Goal: Find specific page/section: Find specific page/section

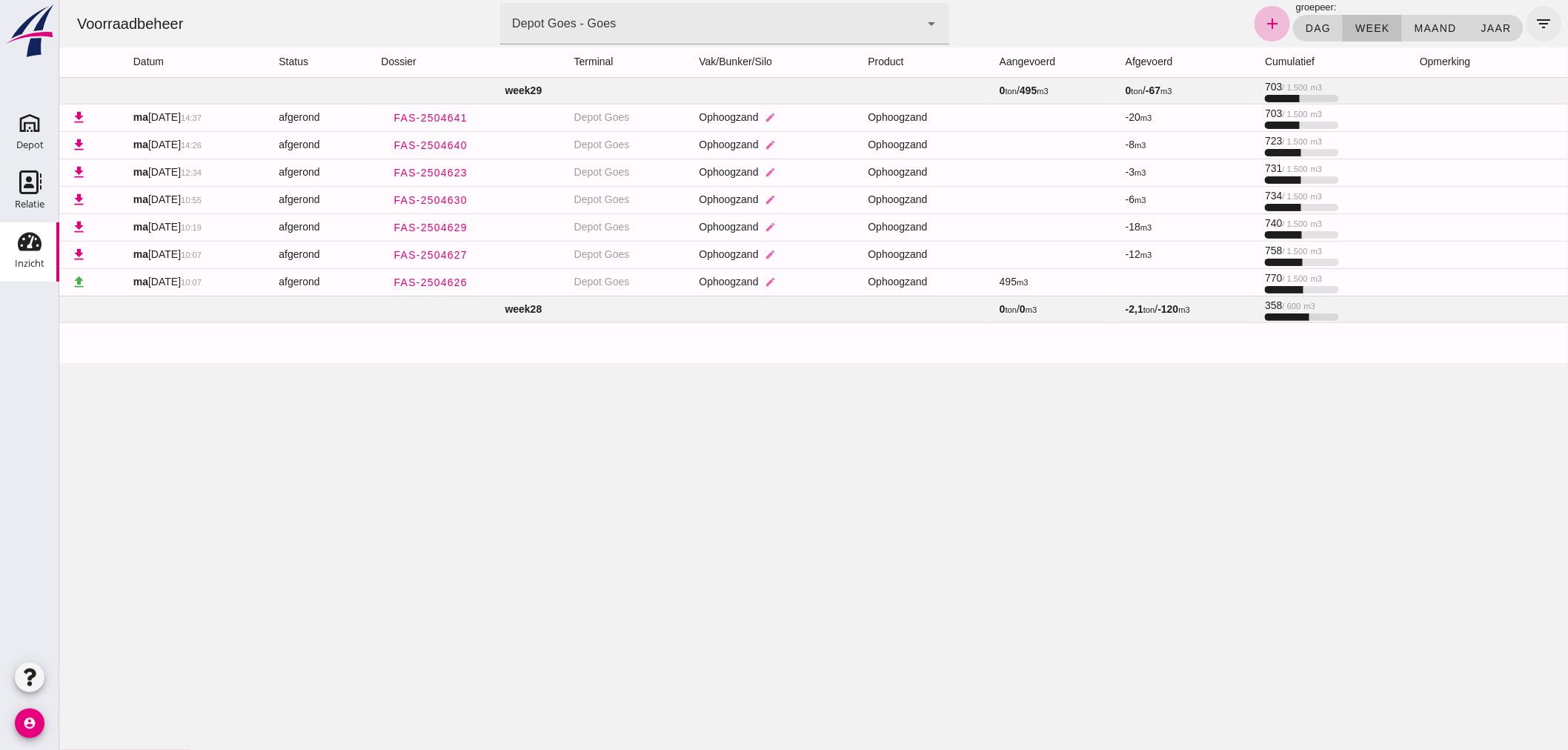
click at [1534, 19] on icon "filter_list" at bounding box center [1543, 23] width 18 height 18
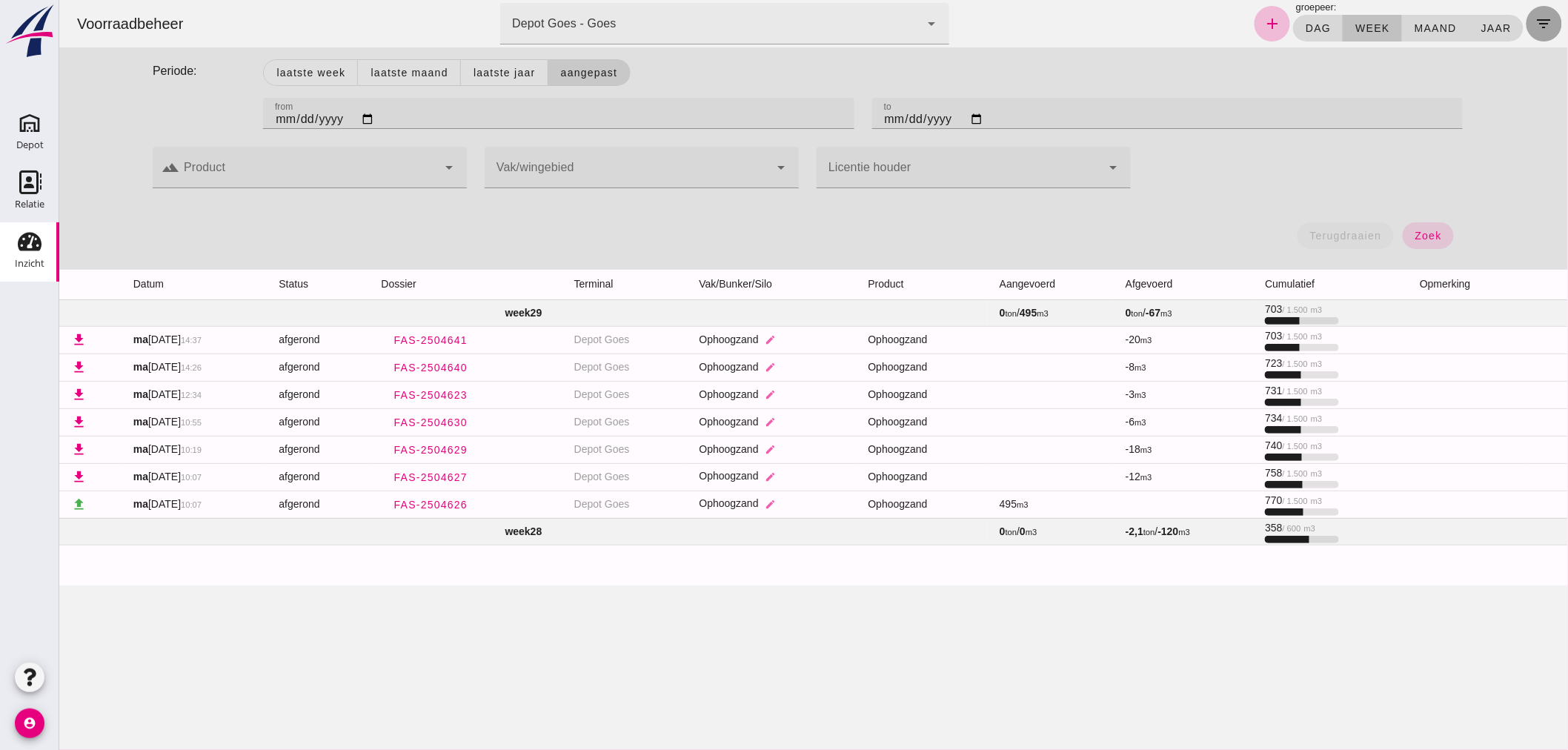
click at [1534, 18] on icon "filter_list" at bounding box center [1543, 23] width 18 height 18
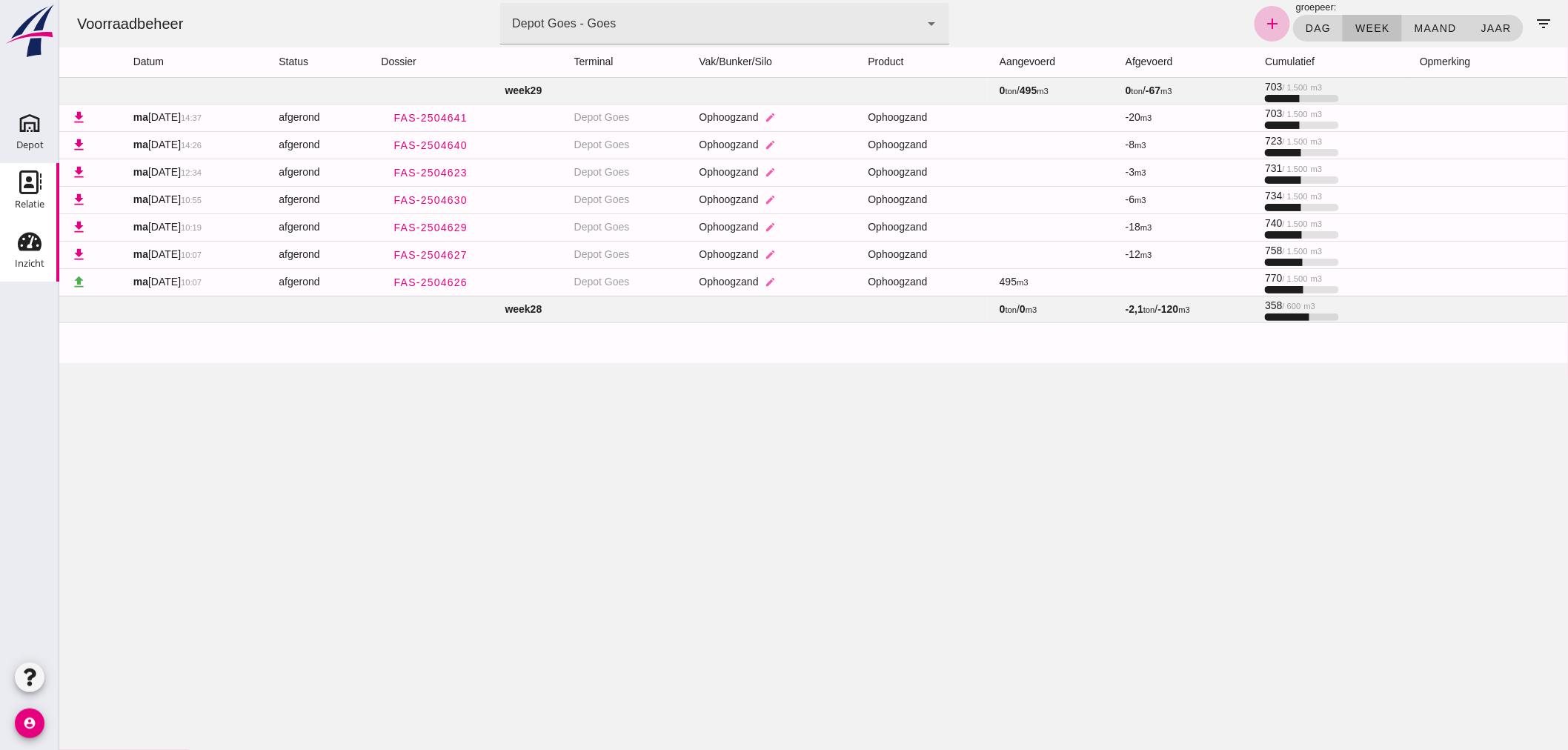
click at [34, 183] on icon "Relatie" at bounding box center [29, 182] width 24 height 24
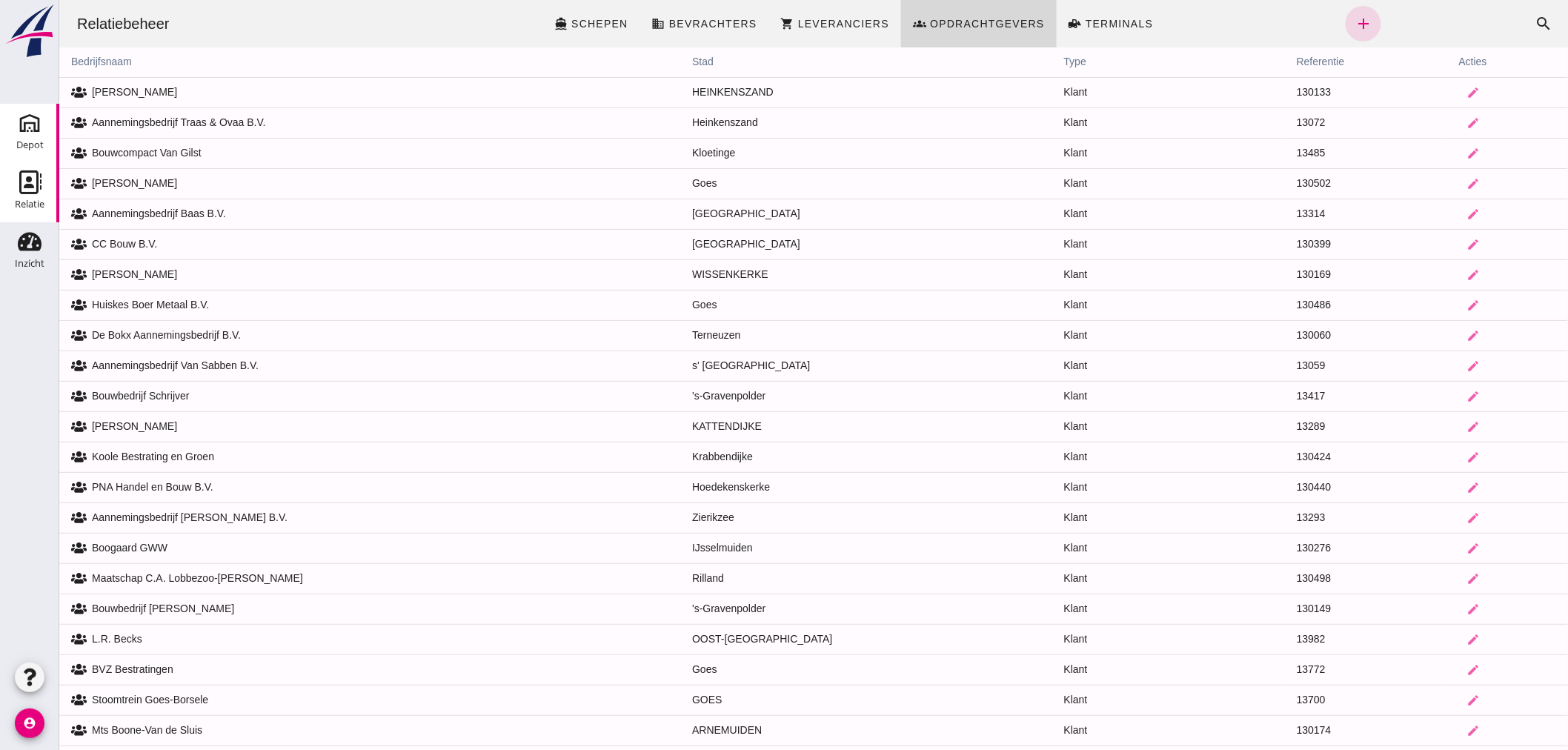
click at [26, 129] on icon "Depot" at bounding box center [29, 122] width 24 height 24
